Goal: Book appointment/travel/reservation

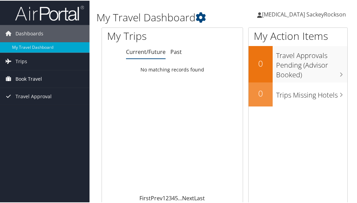
click at [40, 78] on span "Book Travel" at bounding box center [28, 78] width 26 height 17
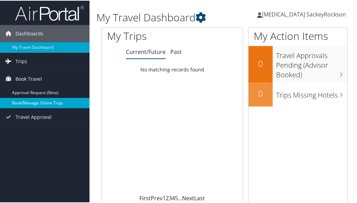
click at [30, 104] on link "Book/Manage Online Trips" at bounding box center [44, 102] width 89 height 10
click at [29, 103] on link "Book/Manage Online Trips" at bounding box center [44, 102] width 89 height 10
